Goal: Navigation & Orientation: Find specific page/section

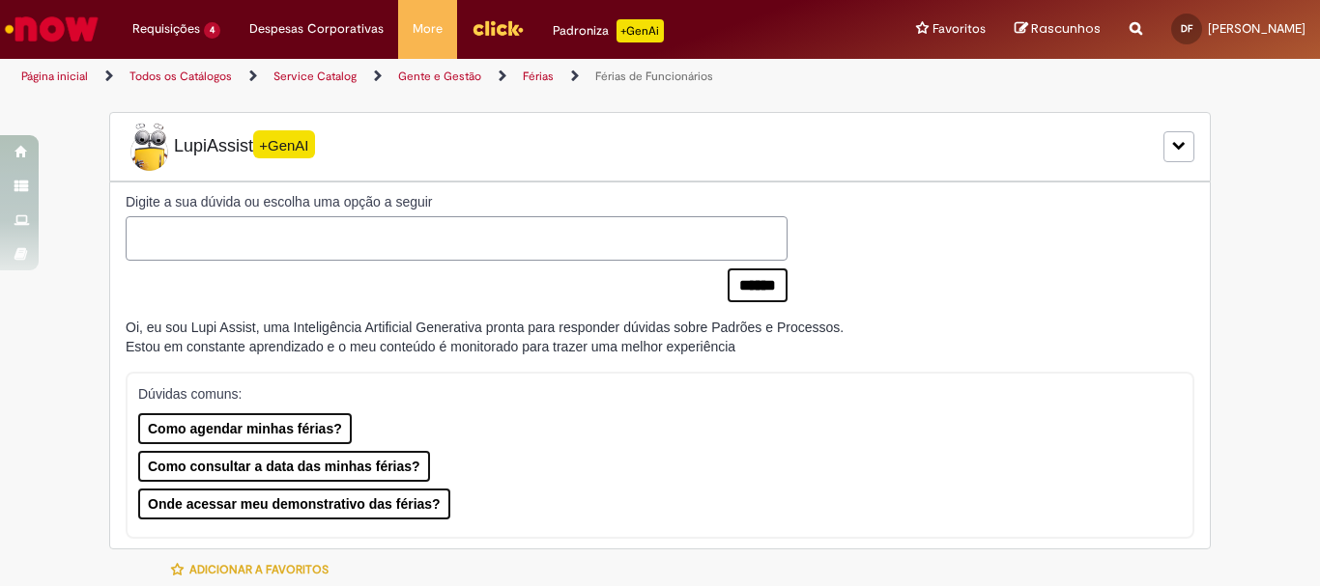
click at [489, 39] on img "Menu Cabeçalho" at bounding box center [497, 28] width 52 height 29
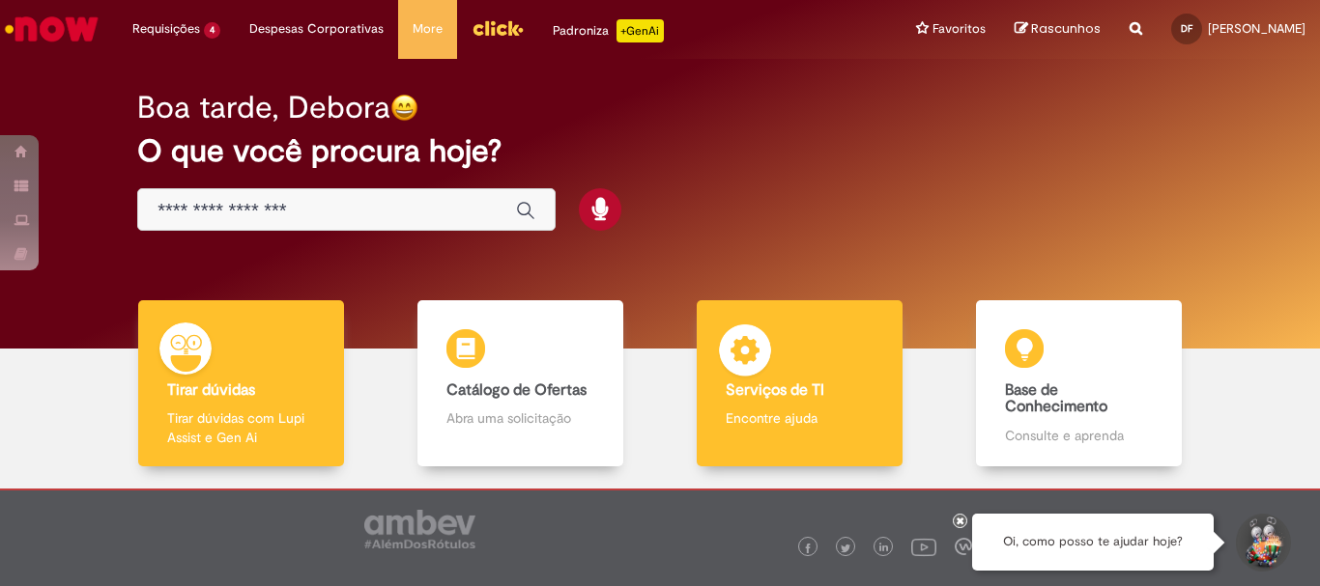
scroll to position [95, 0]
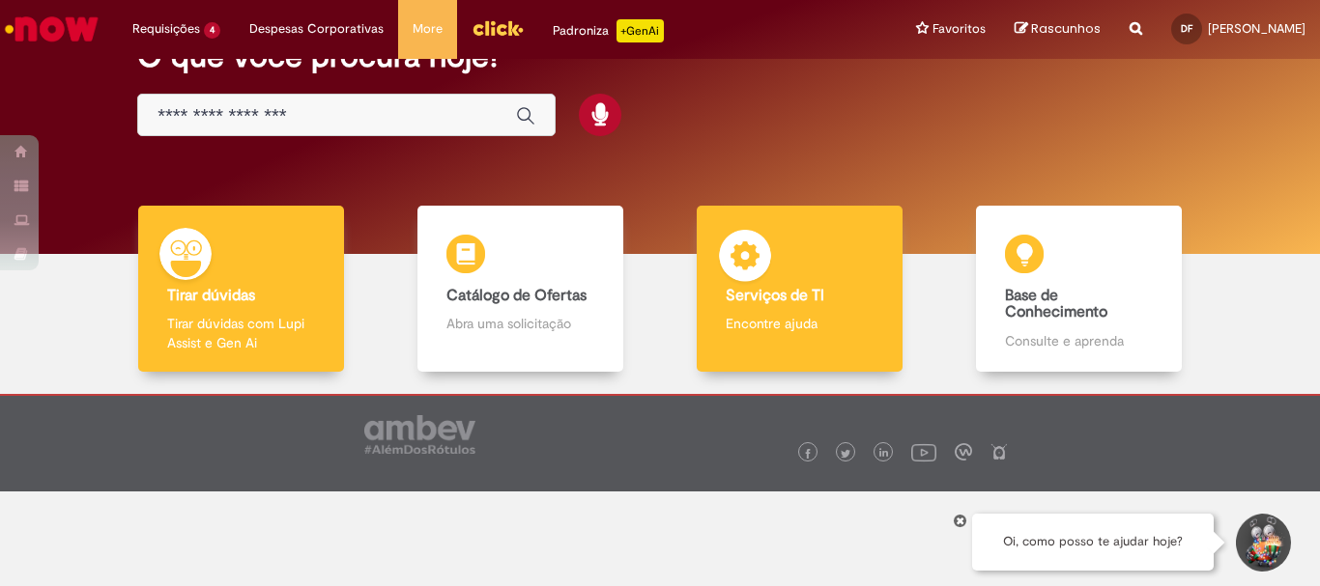
click at [697, 280] on div "Serviços de TI Serviços de TI Encontre ajuda" at bounding box center [799, 289] width 205 height 167
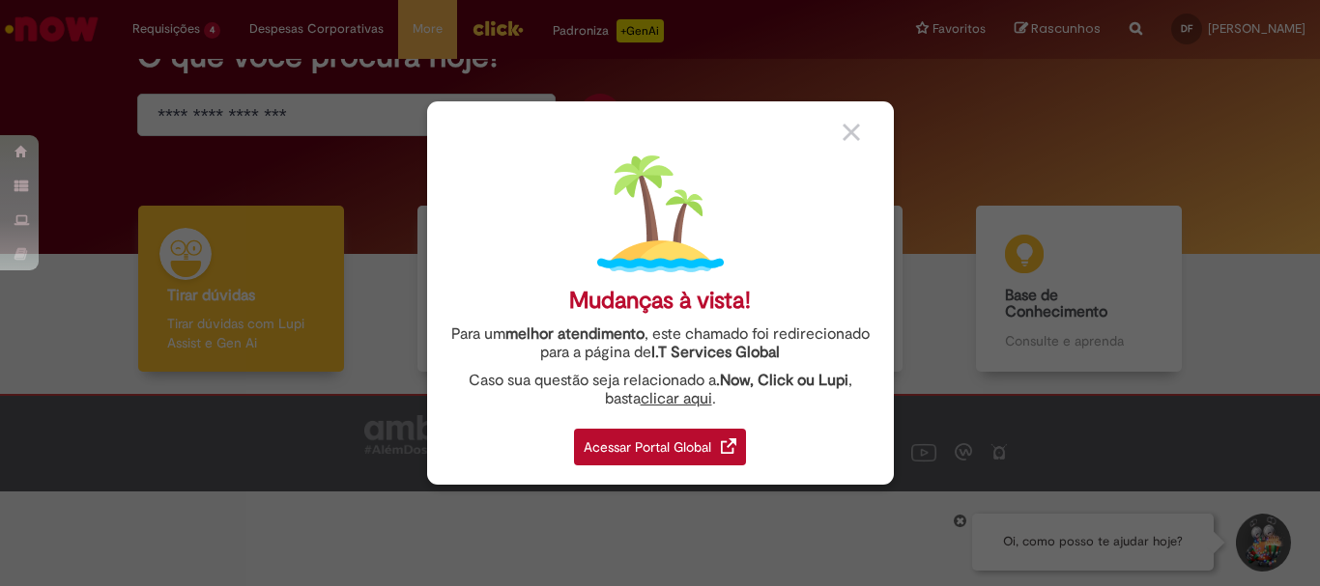
click at [637, 458] on div "Acessar Portal Global" at bounding box center [660, 447] width 172 height 37
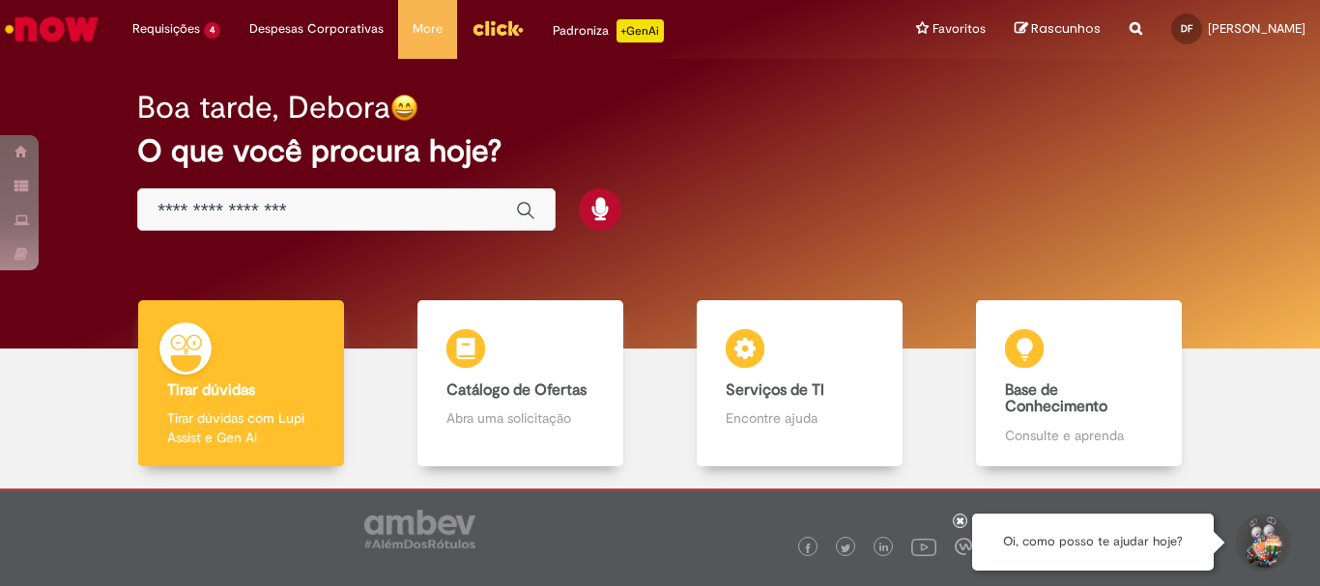
scroll to position [95, 0]
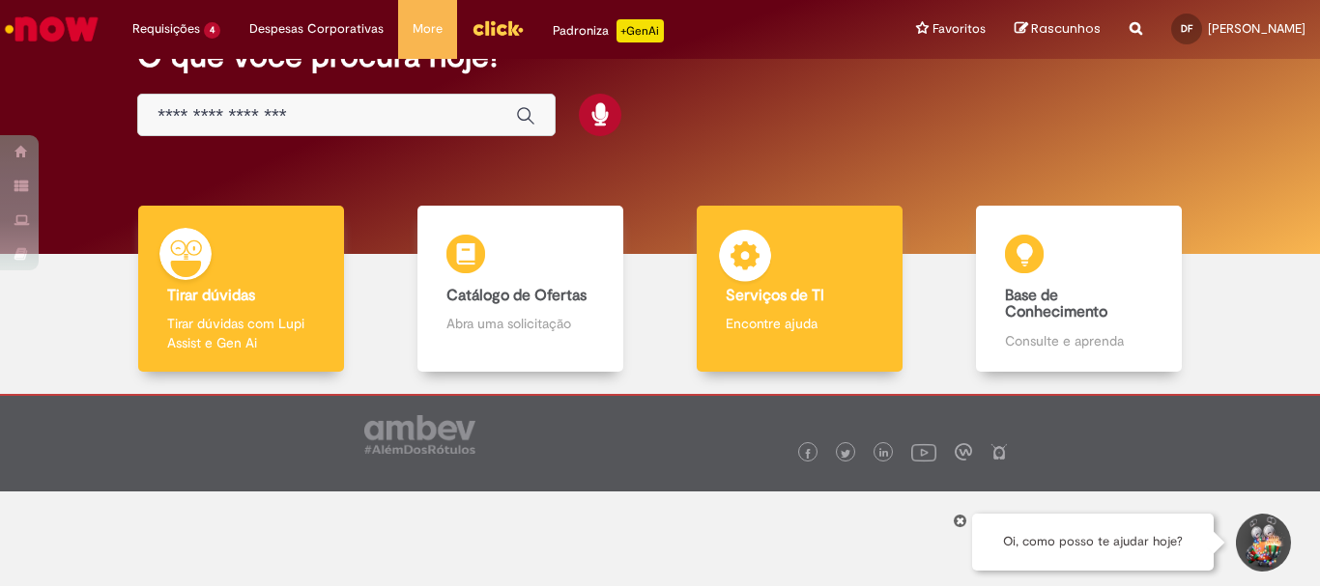
click at [813, 292] on b "Serviços de TI" at bounding box center [775, 295] width 99 height 19
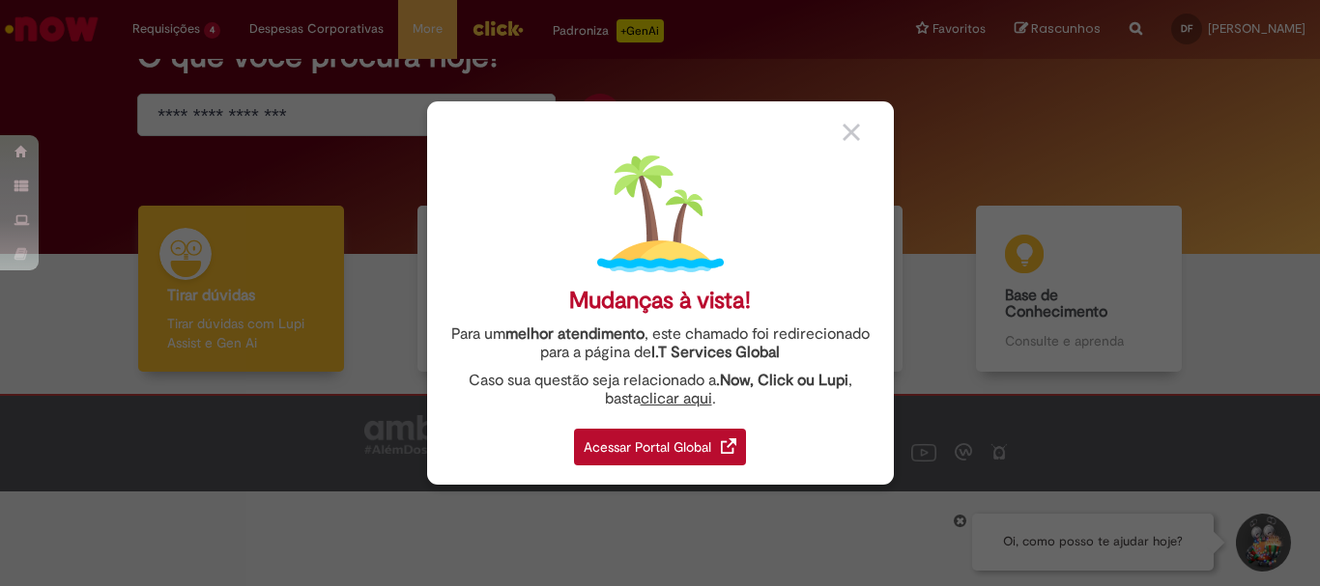
click at [691, 452] on div "Acessar Portal Global" at bounding box center [660, 447] width 172 height 37
